Goal: Find specific page/section: Find specific page/section

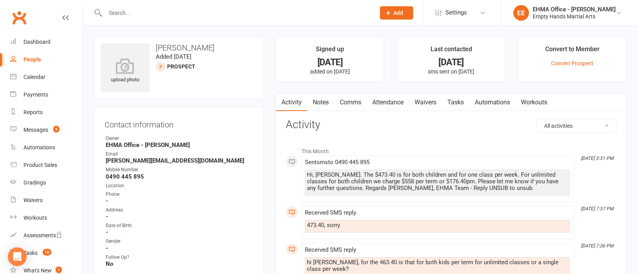
click at [188, 15] on input "text" at bounding box center [236, 12] width 267 height 11
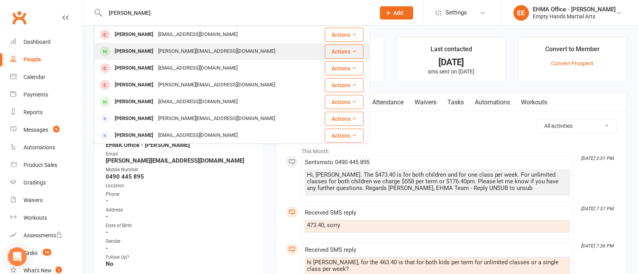
type input "[PERSON_NAME]"
click at [184, 43] on div "[PERSON_NAME] Lemmetjies [PERSON_NAME][EMAIL_ADDRESS][DOMAIN_NAME]" at bounding box center [205, 51] width 221 height 16
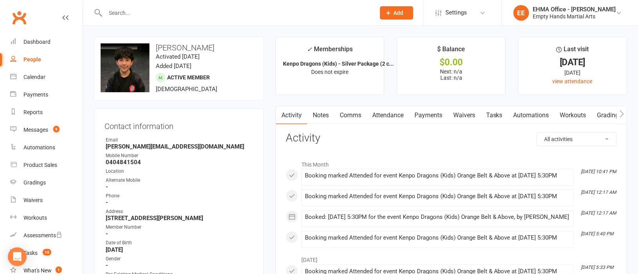
drag, startPoint x: 228, startPoint y: 45, endPoint x: 155, endPoint y: 46, distance: 72.1
click at [155, 46] on h3 "[PERSON_NAME]" at bounding box center [179, 47] width 157 height 9
copy h3 "[PERSON_NAME]"
click at [181, 11] on input "text" at bounding box center [236, 12] width 267 height 11
paste input "[PERSON_NAME]"
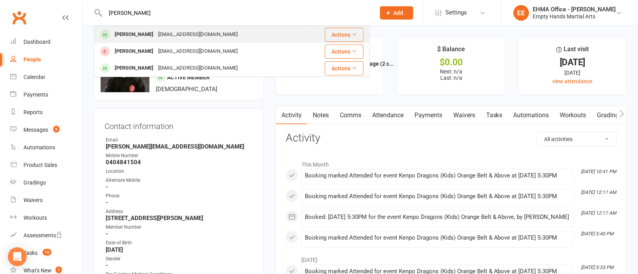
type input "[PERSON_NAME]"
click at [202, 31] on div "[EMAIL_ADDRESS][DOMAIN_NAME]" at bounding box center [198, 34] width 84 height 11
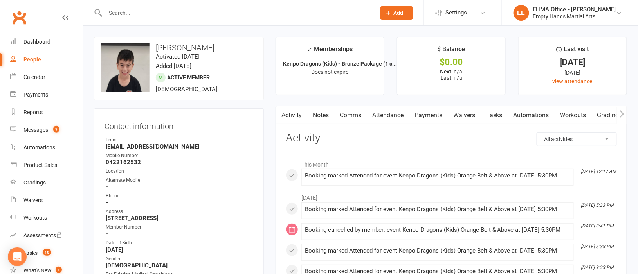
drag, startPoint x: 218, startPoint y: 49, endPoint x: 157, endPoint y: 47, distance: 61.1
click at [157, 47] on h3 "[PERSON_NAME]" at bounding box center [179, 47] width 157 height 9
copy h3 "[PERSON_NAME]"
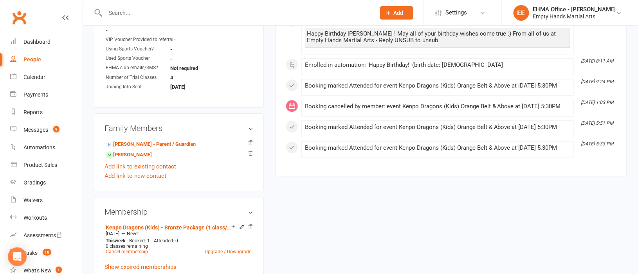
scroll to position [646, 0]
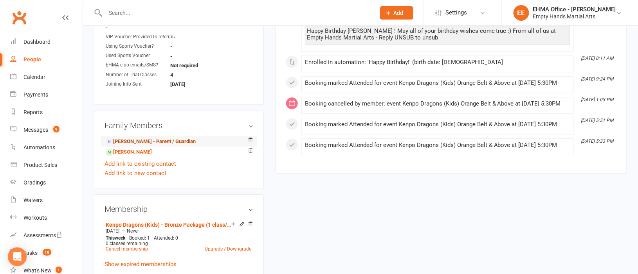
click at [144, 143] on link "[PERSON_NAME] - Parent / Guardian" at bounding box center [151, 142] width 90 height 8
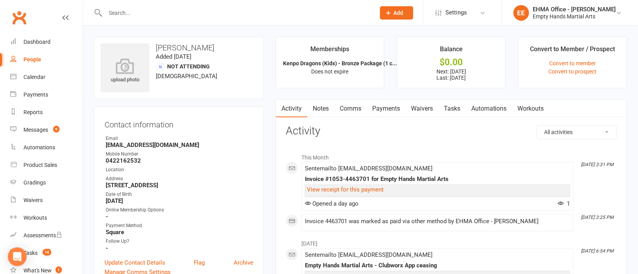
drag, startPoint x: 213, startPoint y: 47, endPoint x: 157, endPoint y: 50, distance: 55.7
click at [157, 50] on h3 "[PERSON_NAME]" at bounding box center [179, 47] width 157 height 9
copy h3 "[PERSON_NAME]"
